Goal: Transaction & Acquisition: Obtain resource

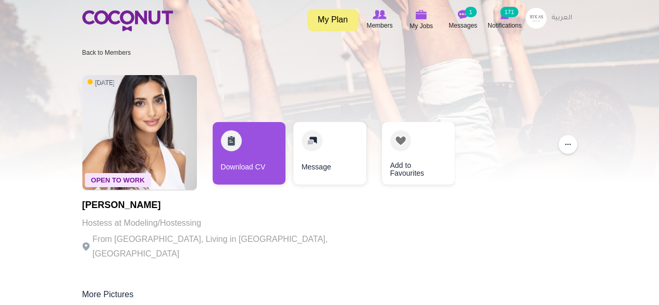
scroll to position [2, 0]
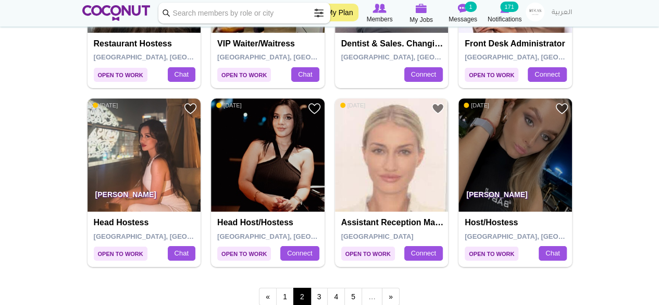
scroll to position [1780, 0]
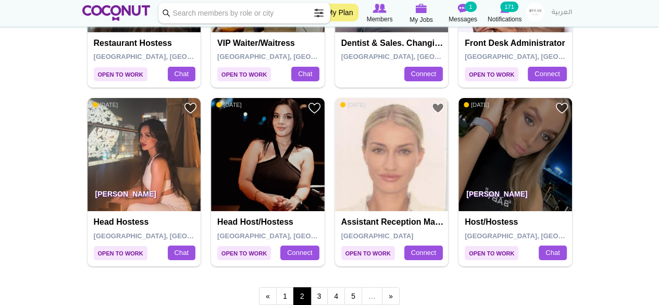
click at [515, 155] on img at bounding box center [515, 155] width 114 height 114
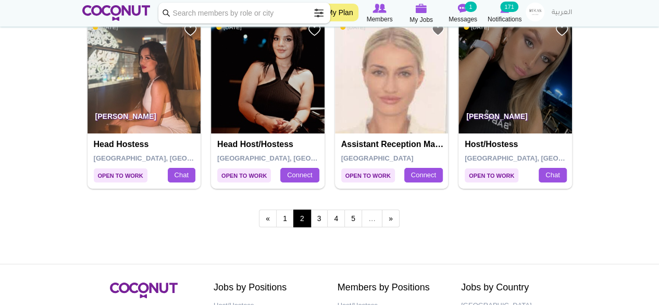
scroll to position [1858, 0]
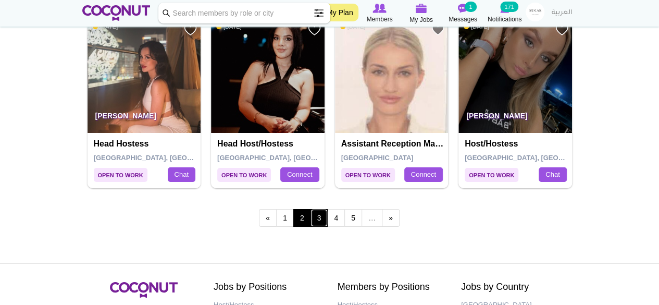
click at [310, 210] on link "3" at bounding box center [319, 218] width 18 height 18
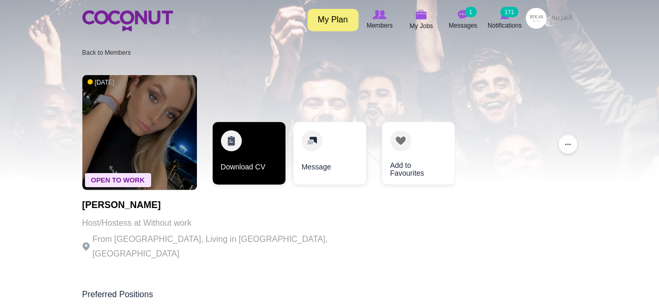
click at [248, 155] on link "Download CV" at bounding box center [248, 153] width 73 height 62
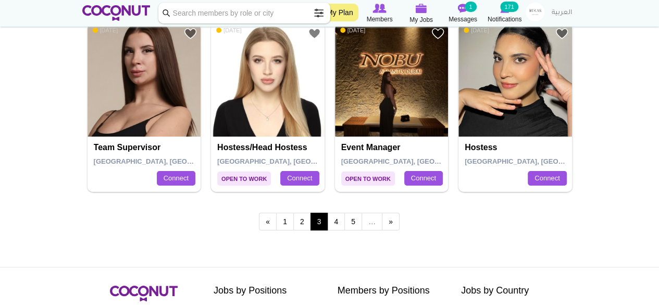
scroll to position [1854, 0]
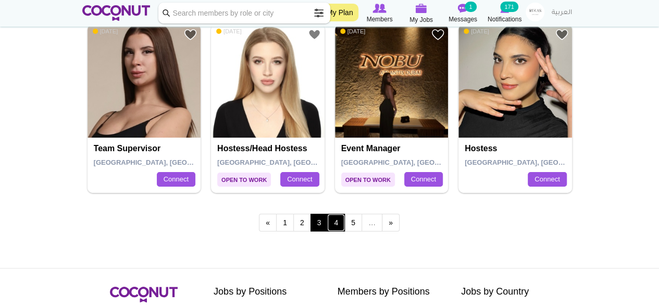
click at [334, 219] on link "4" at bounding box center [336, 222] width 18 height 18
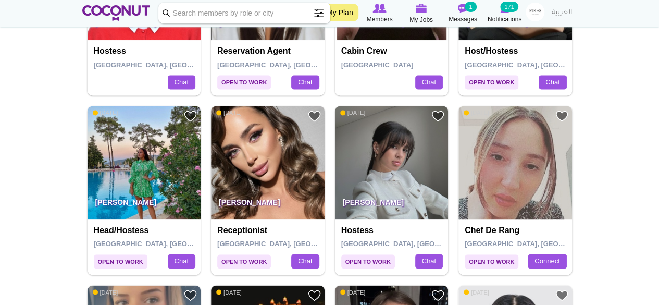
scroll to position [699, 0]
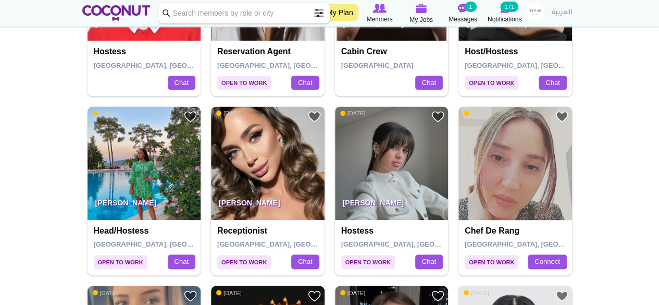
click at [239, 226] on h4 "Receptionist" at bounding box center [269, 230] width 104 height 9
click at [272, 164] on img at bounding box center [268, 163] width 114 height 114
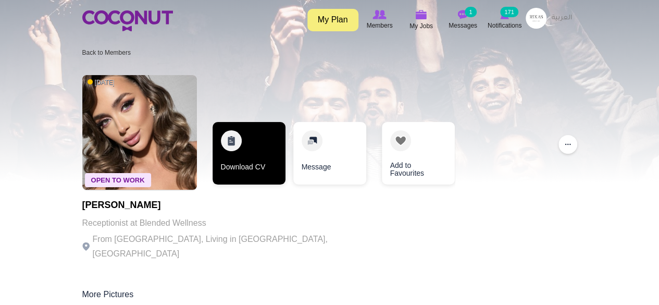
click at [258, 154] on link "Download CV" at bounding box center [248, 153] width 73 height 62
